Goal: Find specific page/section

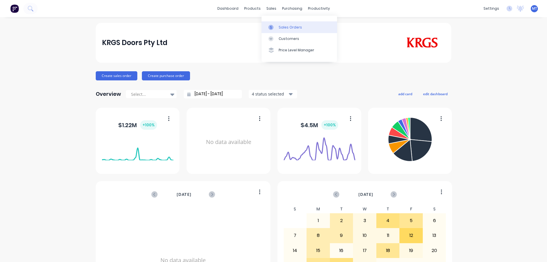
click at [271, 25] on icon at bounding box center [270, 27] width 5 height 5
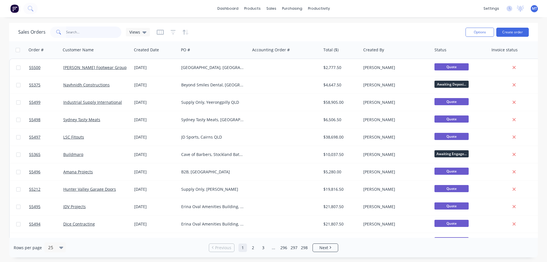
click at [89, 33] on input "text" at bounding box center [94, 32] width 56 height 11
type input "muswell"
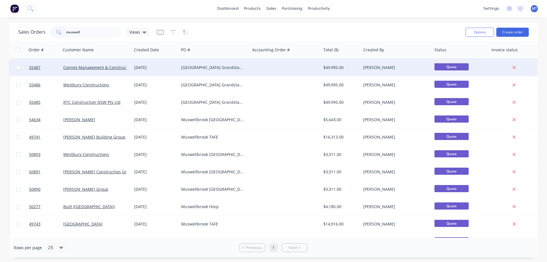
click at [186, 61] on div "[GEOGRAPHIC_DATA] Grandstand & Amenities" at bounding box center [214, 67] width 71 height 17
